Goal: Transaction & Acquisition: Purchase product/service

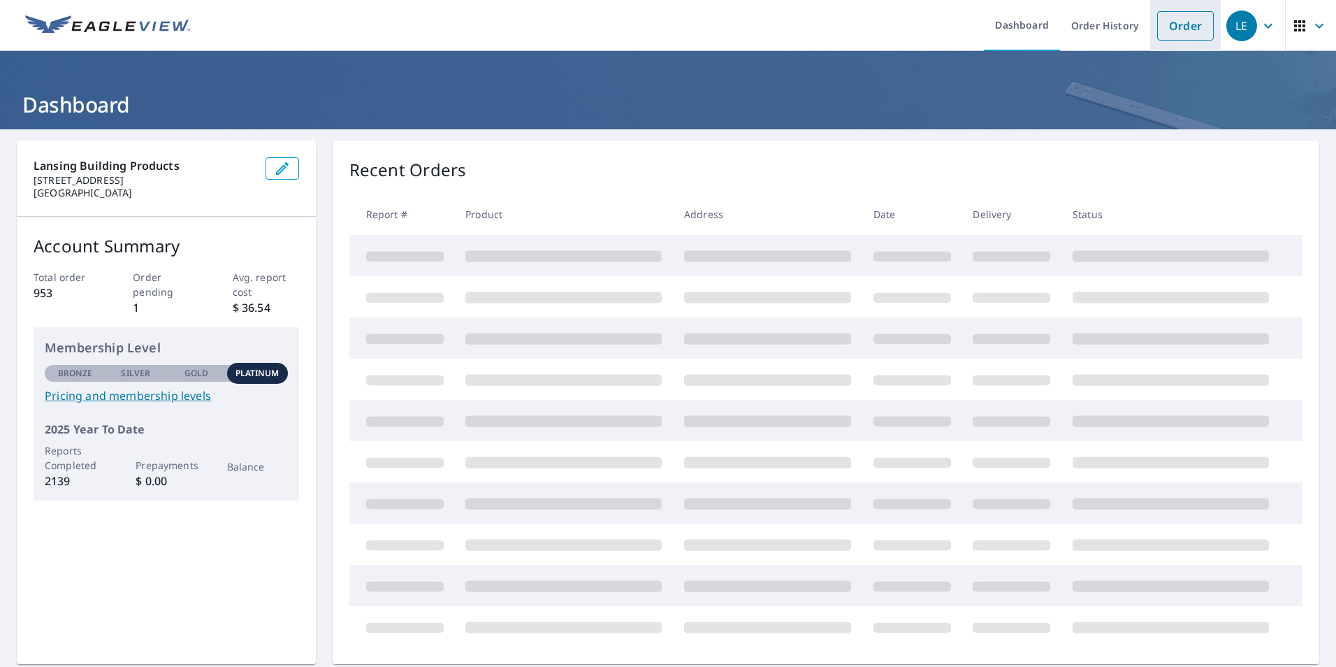
click at [1169, 20] on link "Order" at bounding box center [1185, 25] width 57 height 29
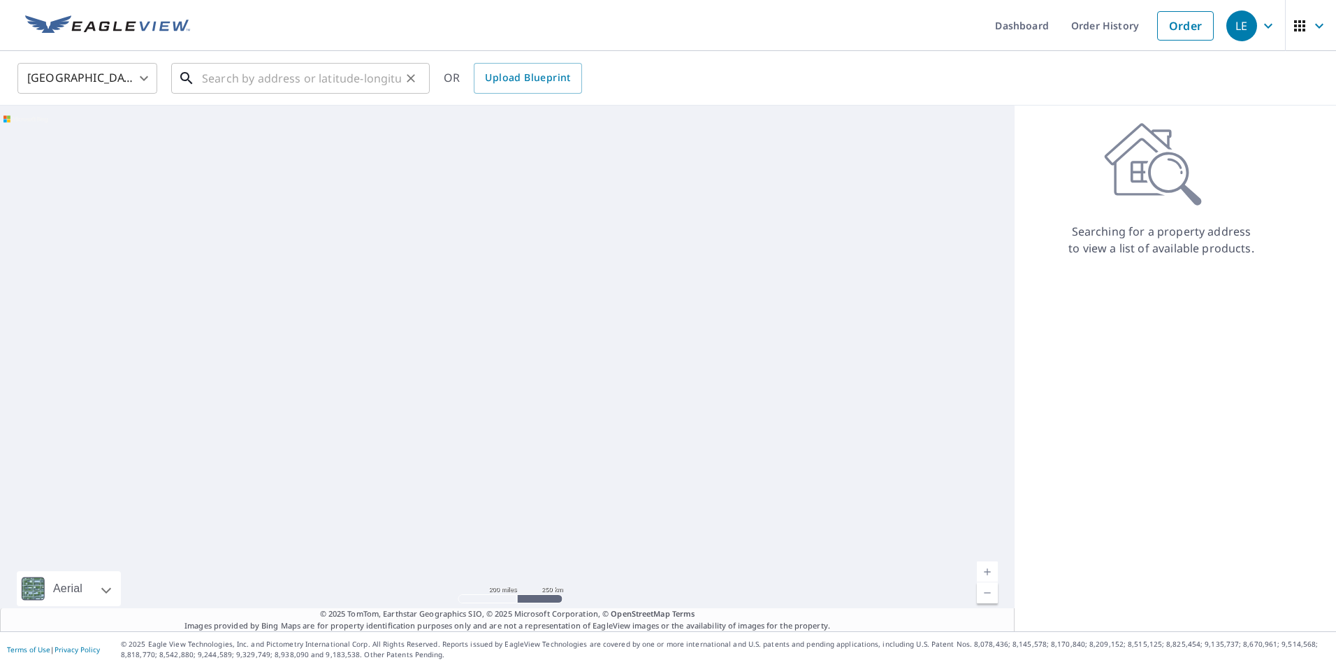
click at [349, 78] on input "text" at bounding box center [301, 78] width 199 height 39
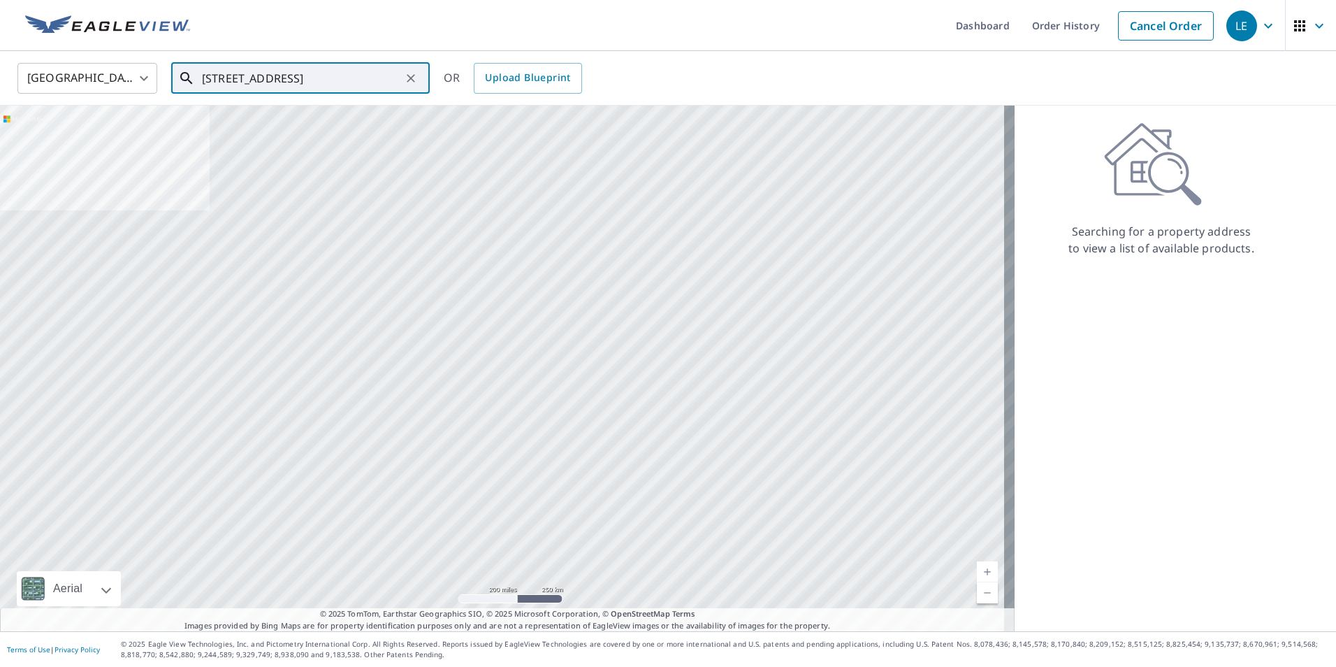
click at [245, 79] on input "[STREET_ADDRESS]" at bounding box center [301, 78] width 199 height 39
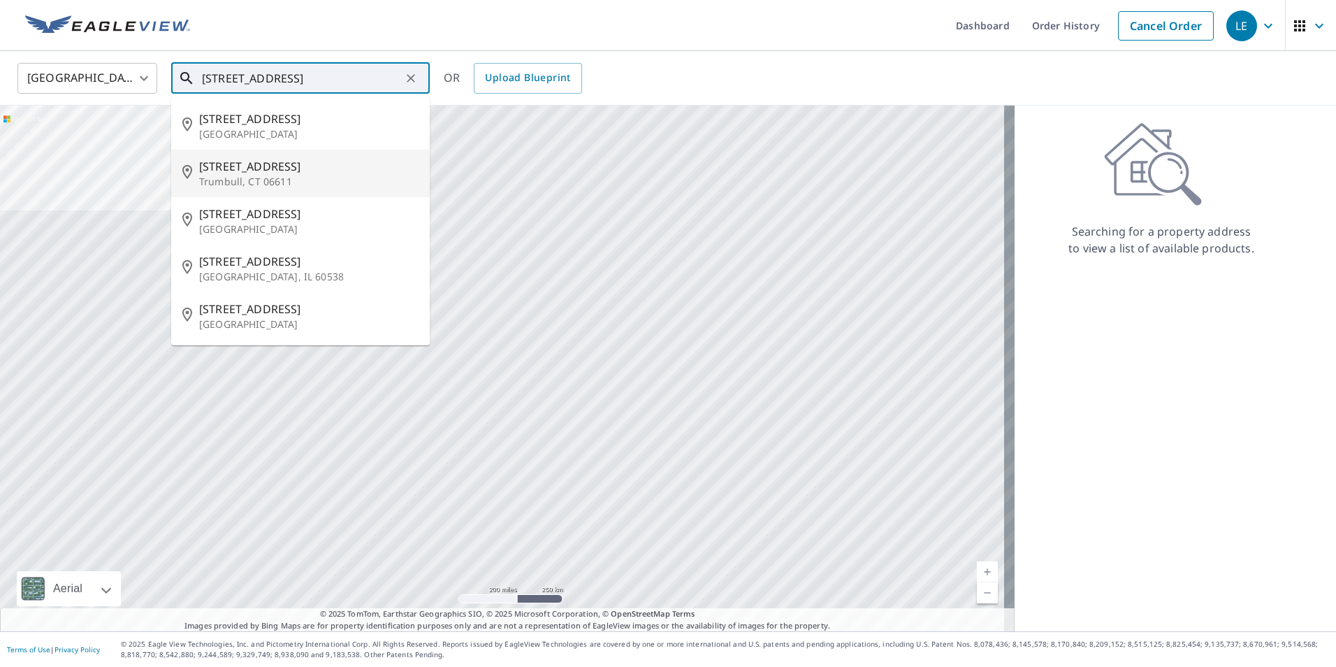
click at [286, 158] on span "[STREET_ADDRESS]" at bounding box center [308, 166] width 219 height 17
type input "[STREET_ADDRESS]"
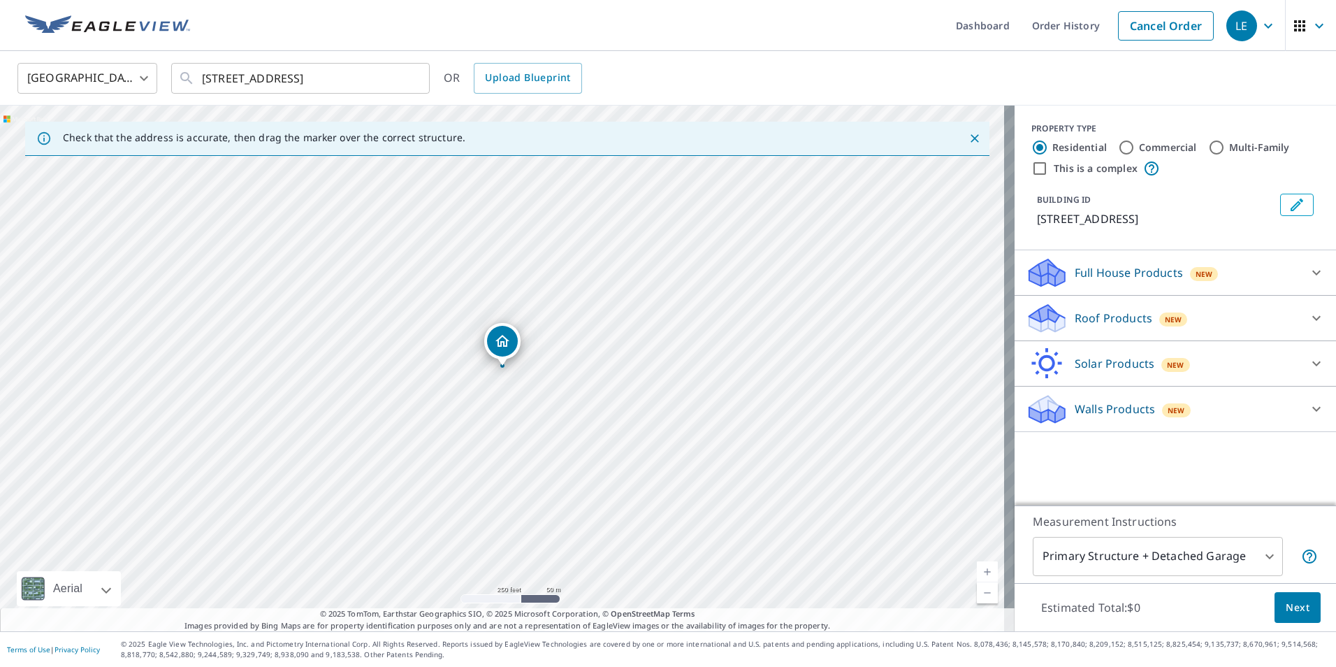
click at [1269, 322] on div "Roof Products New" at bounding box center [1163, 318] width 274 height 33
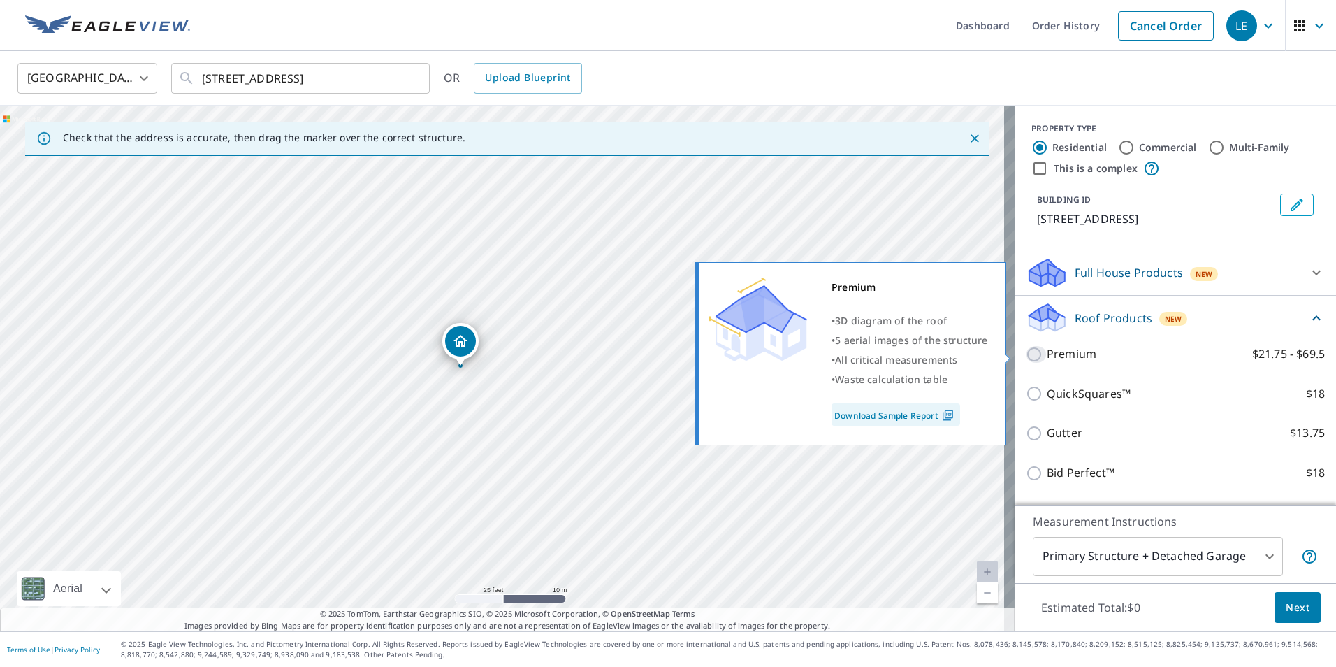
click at [1026, 357] on input "Premium $21.75 - $69.5" at bounding box center [1036, 354] width 21 height 17
checkbox input "true"
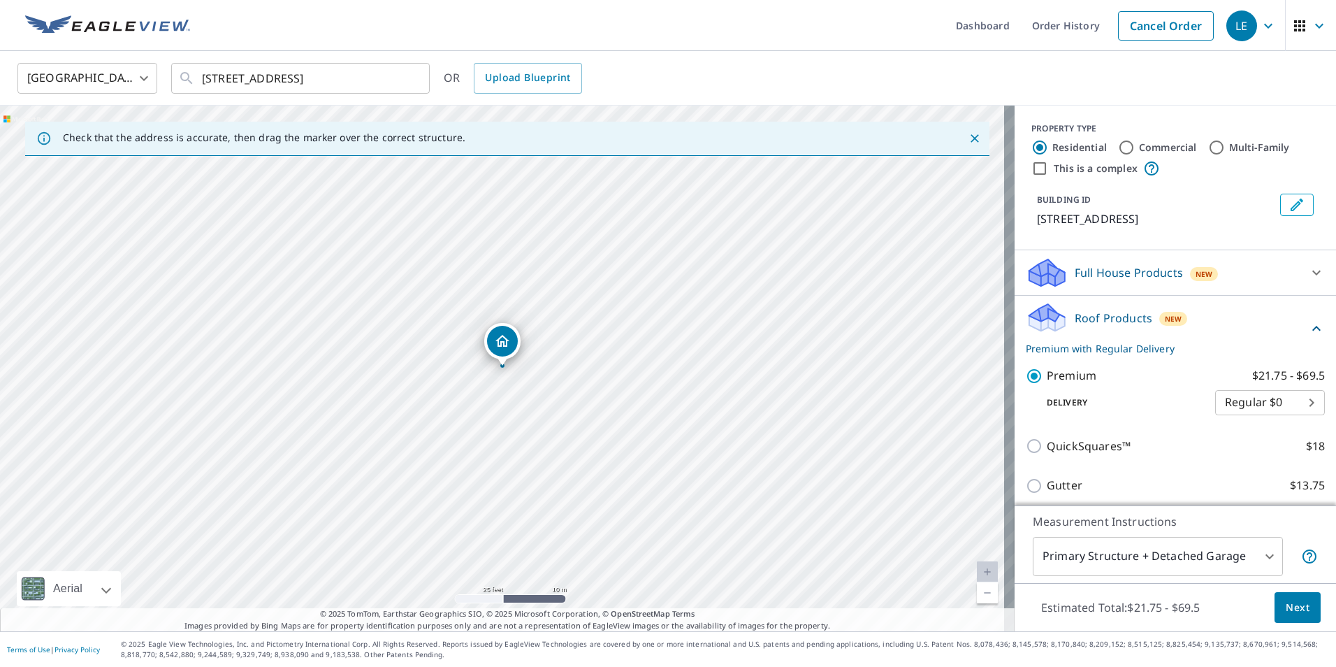
scroll to position [137, 0]
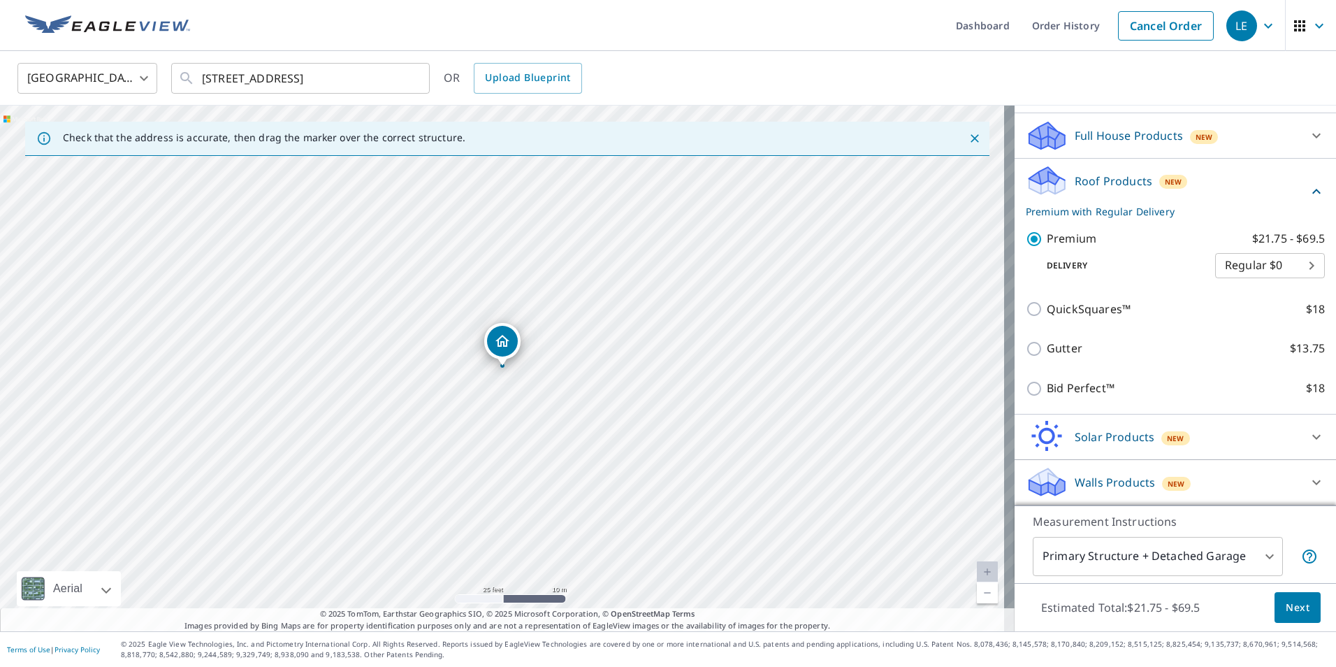
click at [1286, 603] on span "Next" at bounding box center [1298, 607] width 24 height 17
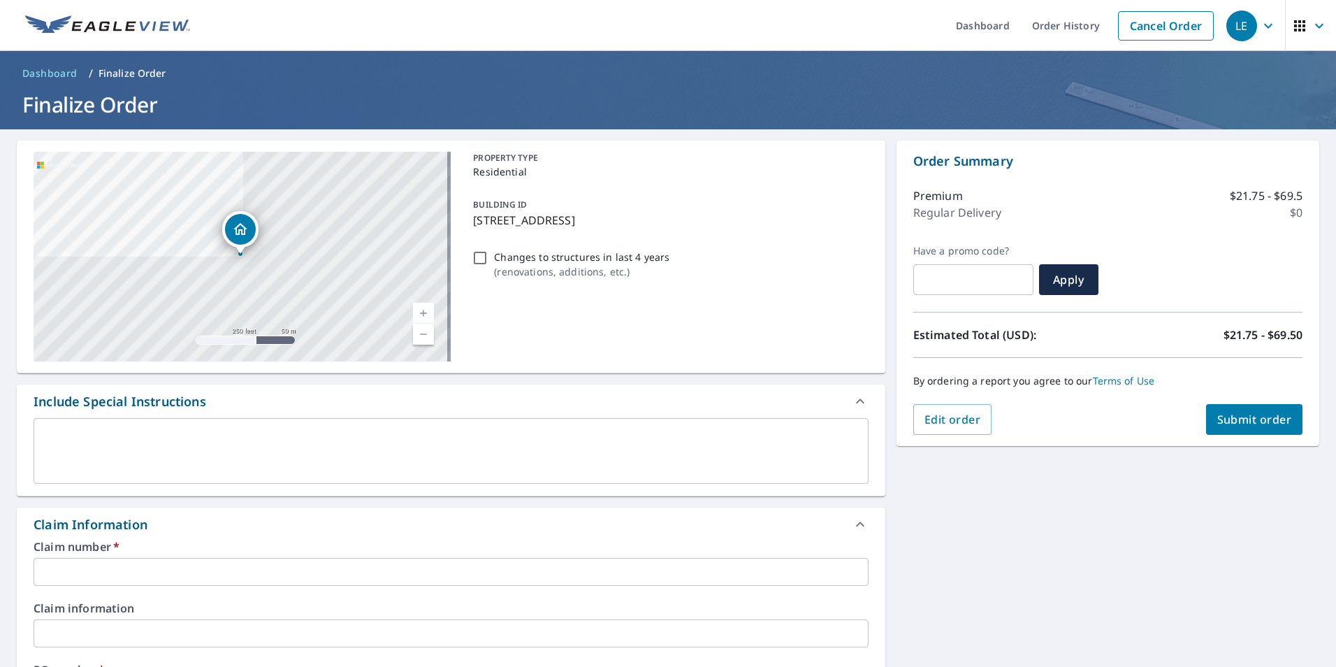
click at [164, 554] on div "Claim number   * ​" at bounding box center [451, 563] width 835 height 45
click at [167, 568] on input "text" at bounding box center [451, 572] width 835 height 28
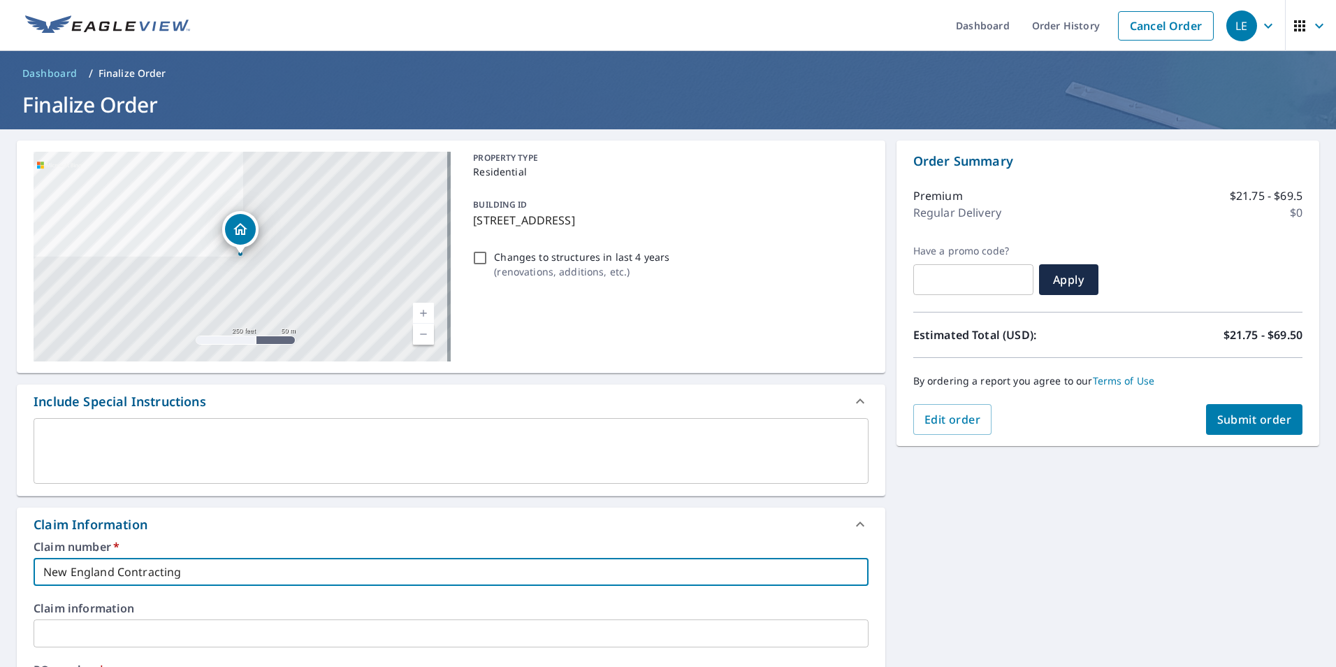
paste input "210880343612"
type input "New England Contracting 210880343612"
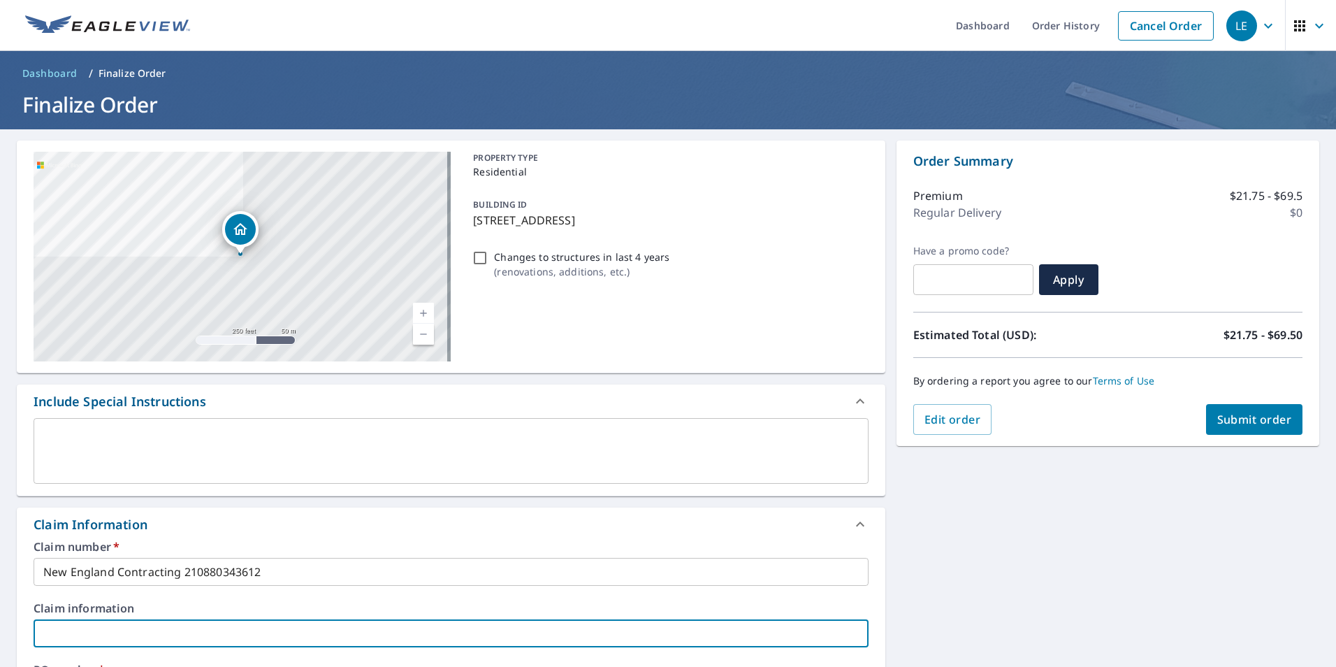
scroll to position [361, 0]
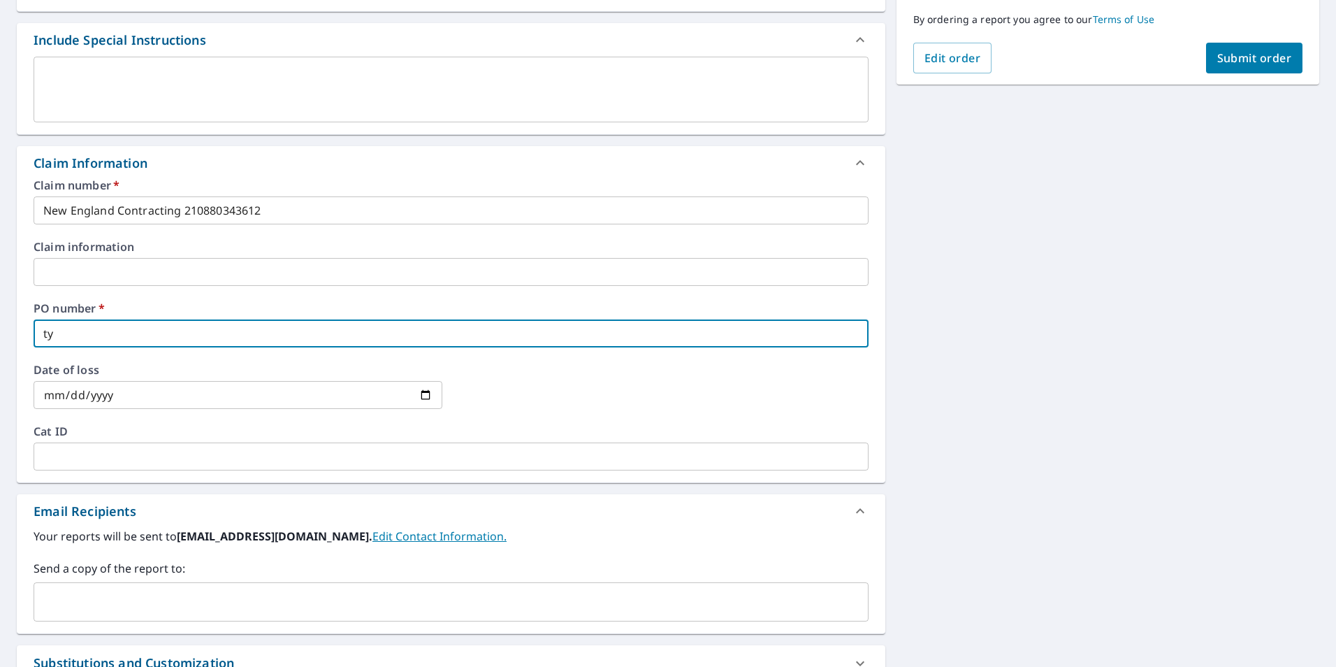
type input "t"
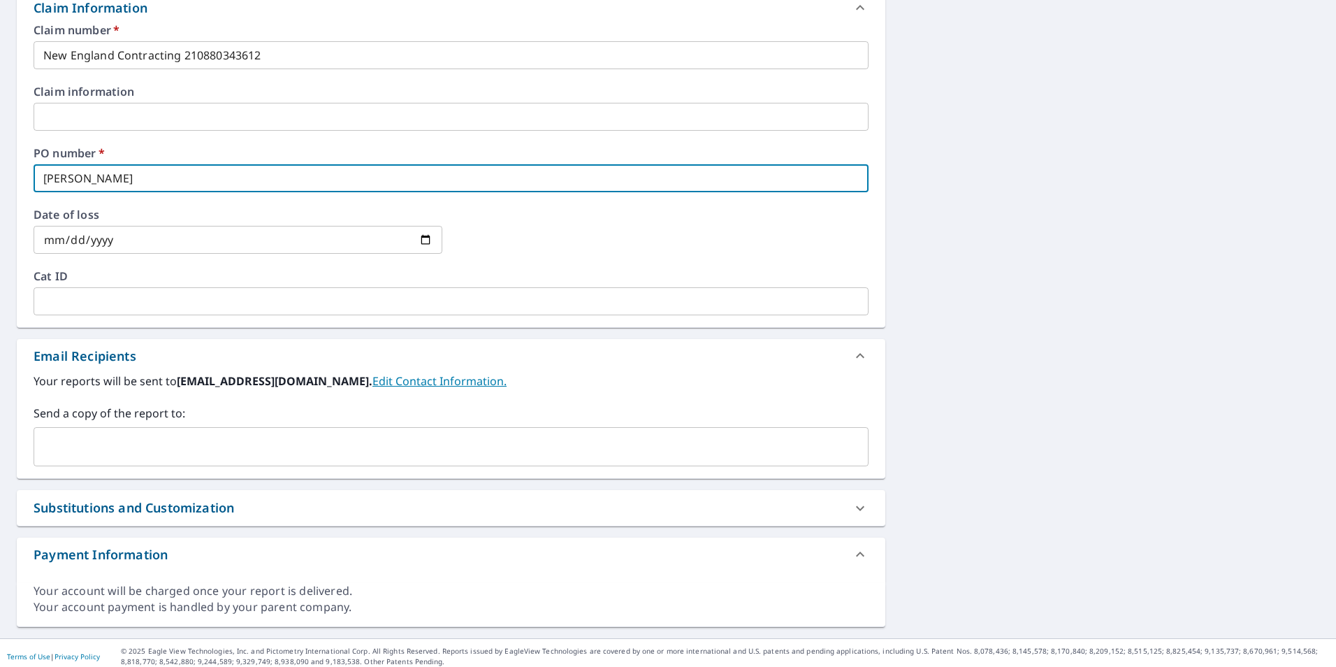
scroll to position [524, 0]
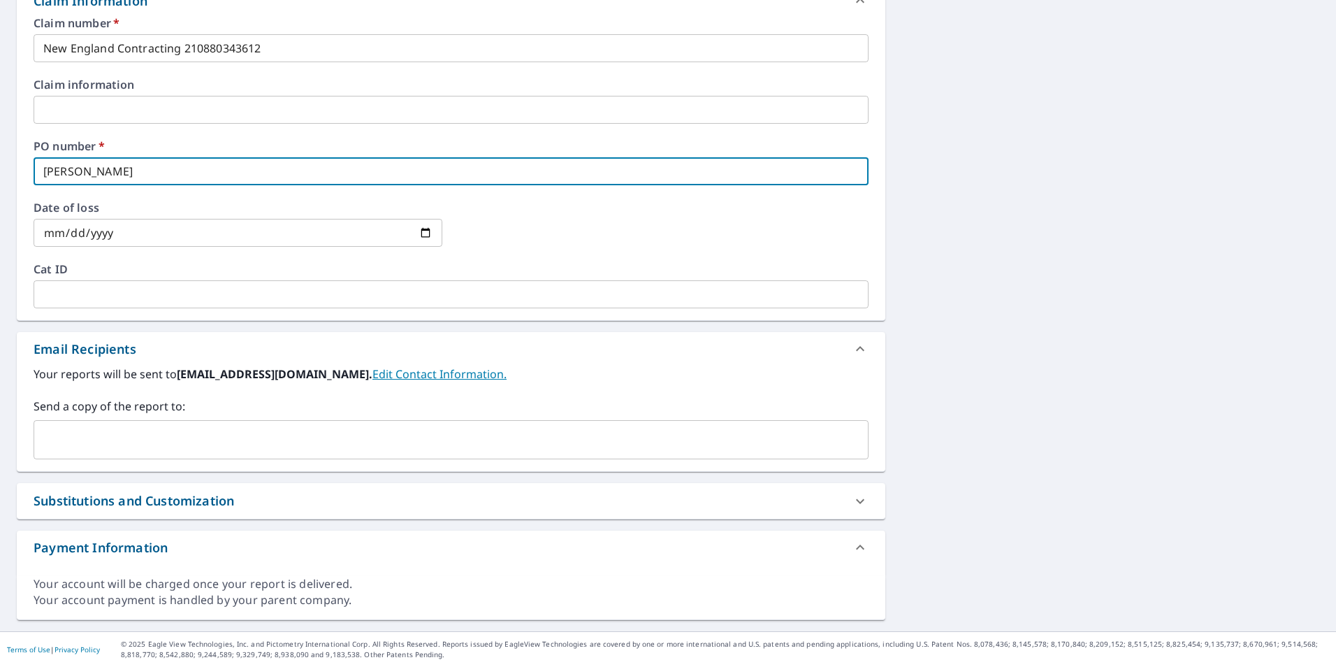
type input "[PERSON_NAME]"
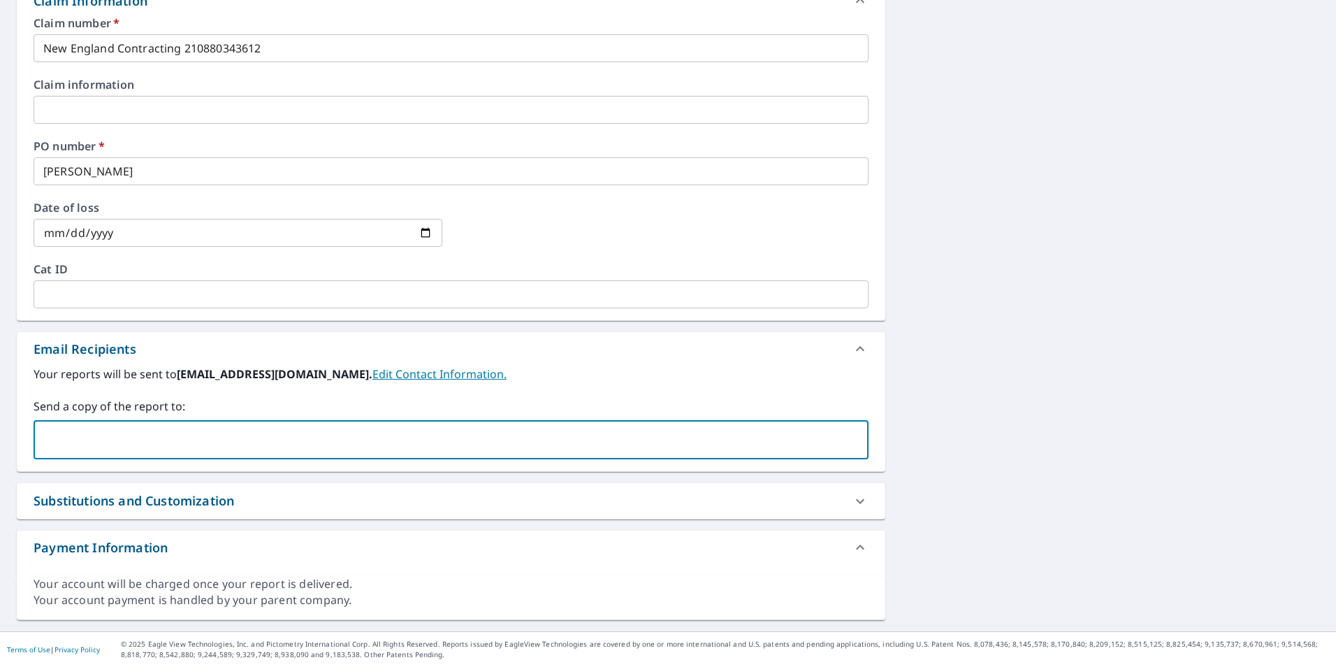
click at [201, 443] on input "text" at bounding box center [441, 439] width 802 height 27
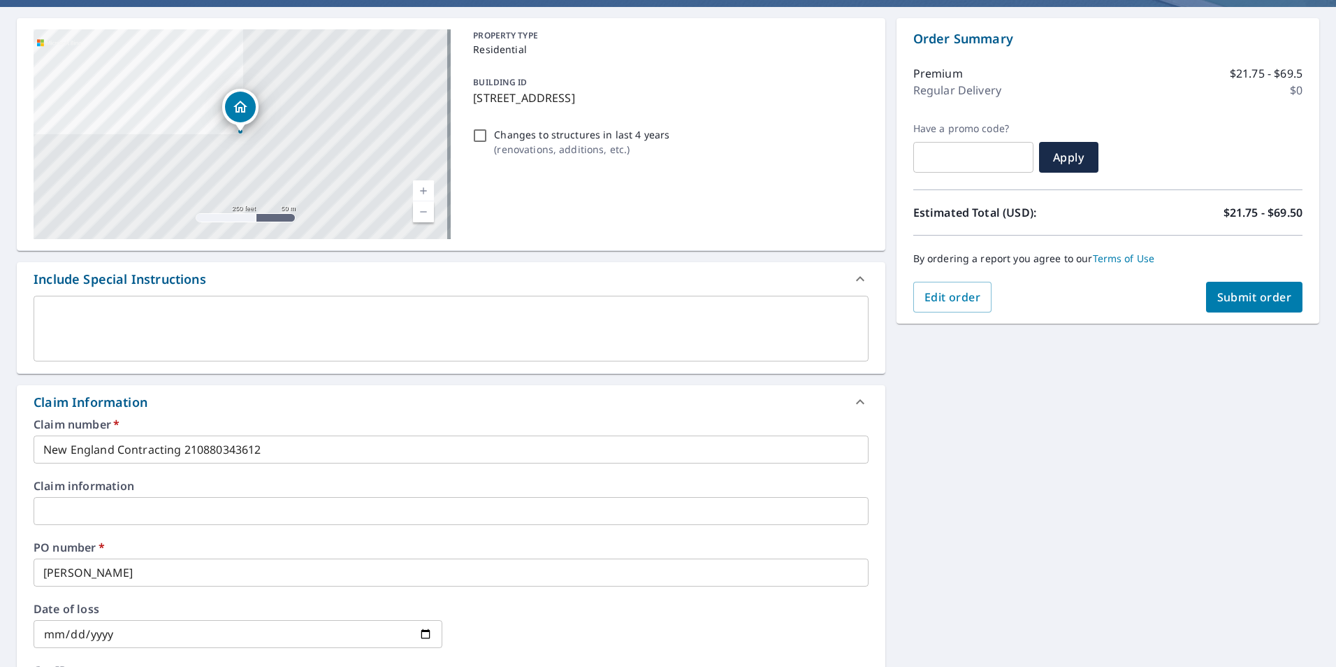
scroll to position [0, 0]
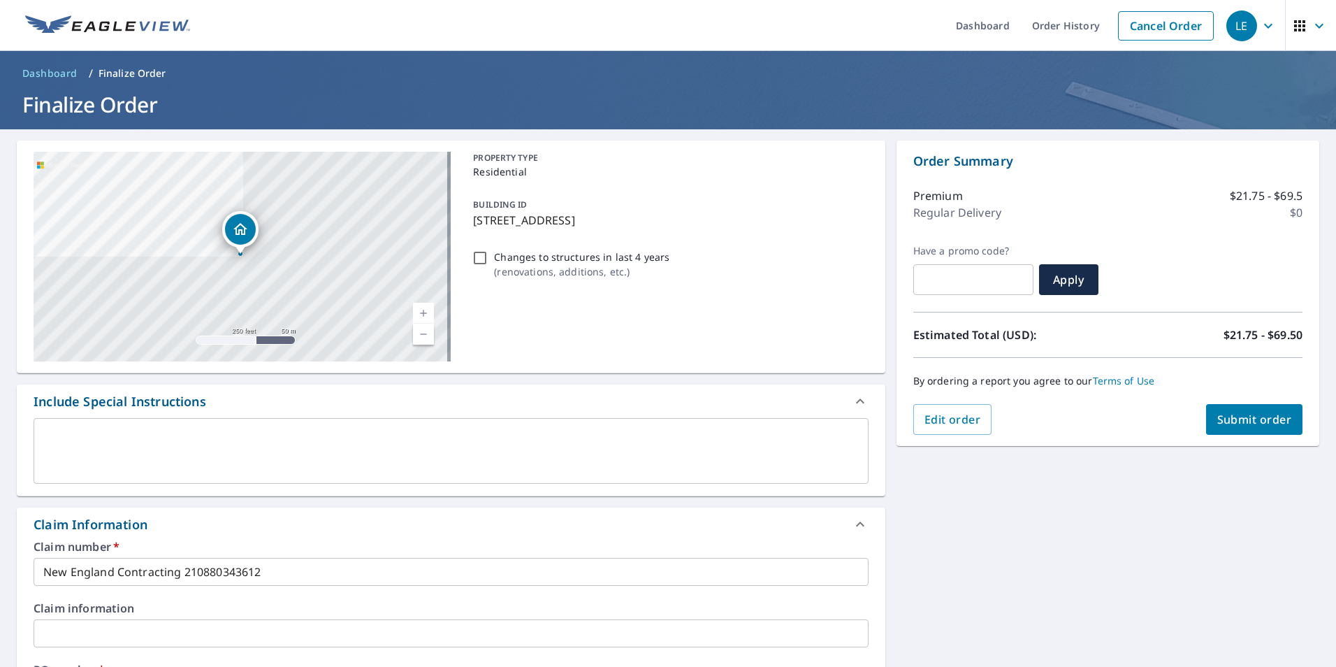
type input "[PERSON_NAME][EMAIL_ADDRESS][DOMAIN_NAME]"
click at [1225, 420] on span "Submit order" at bounding box center [1255, 419] width 75 height 15
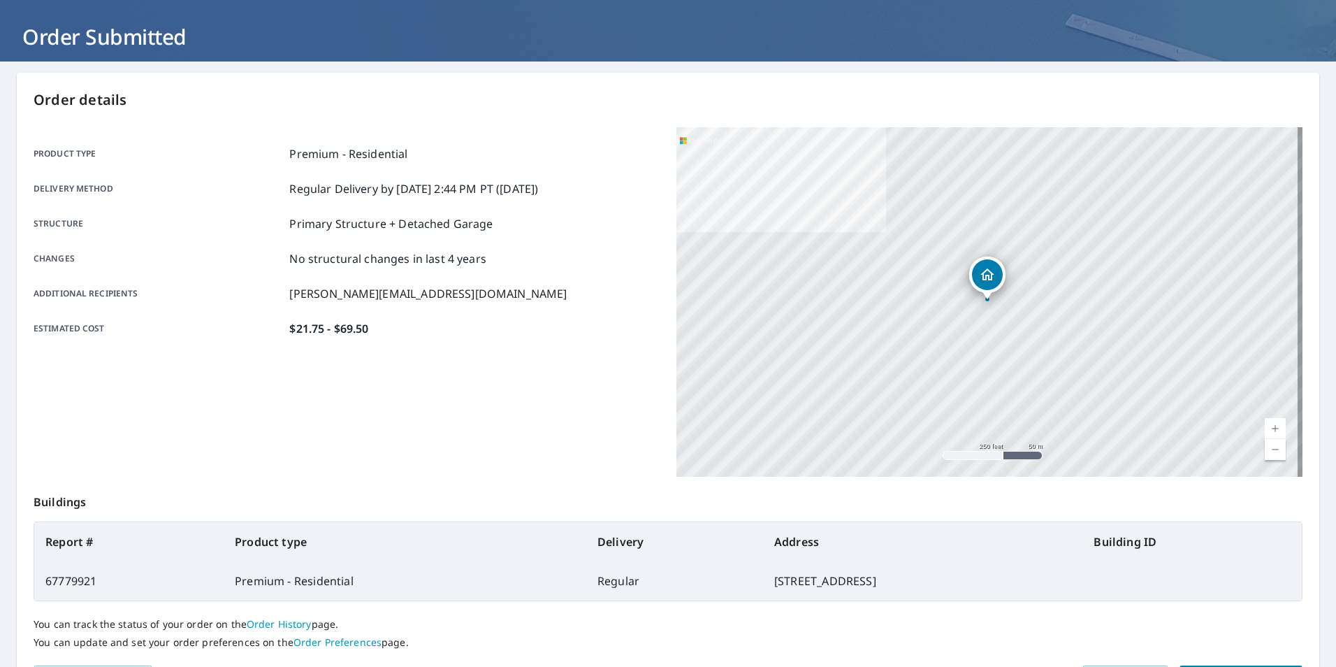
scroll to position [156, 0]
